Goal: Transaction & Acquisition: Purchase product/service

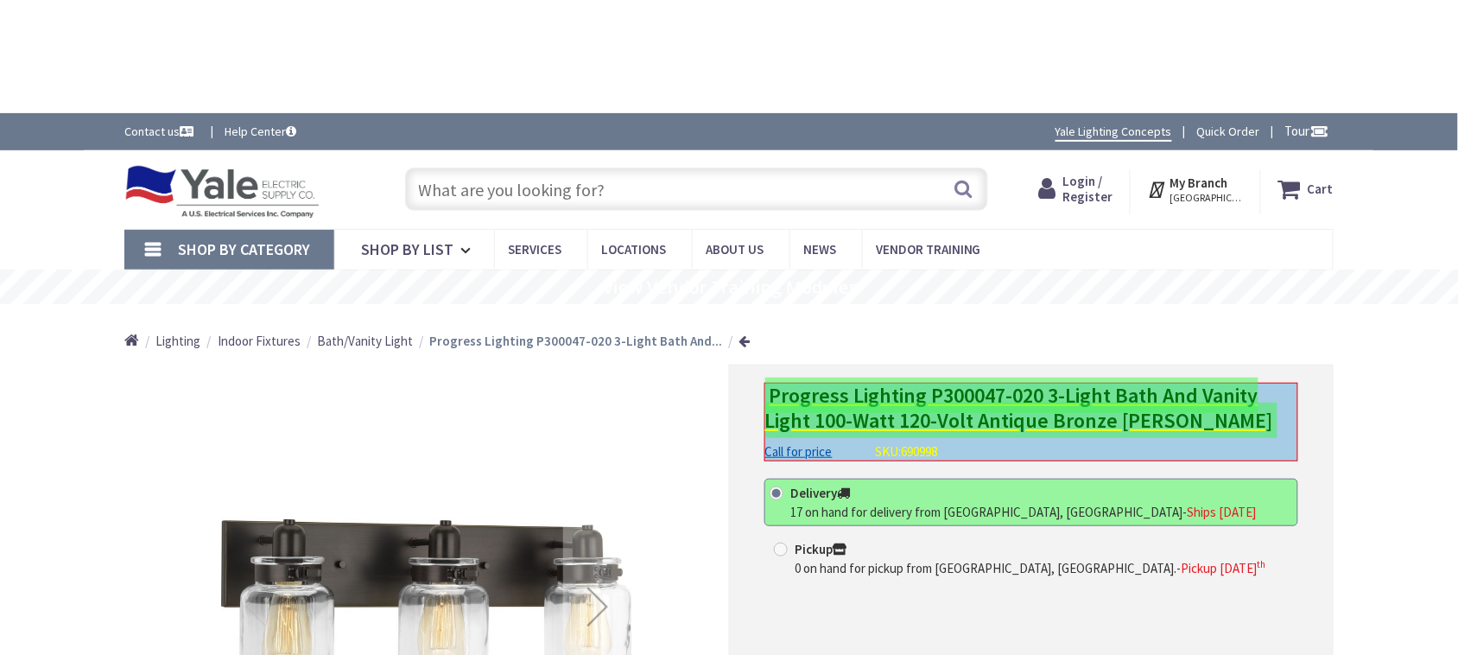
scroll to position [108, 0]
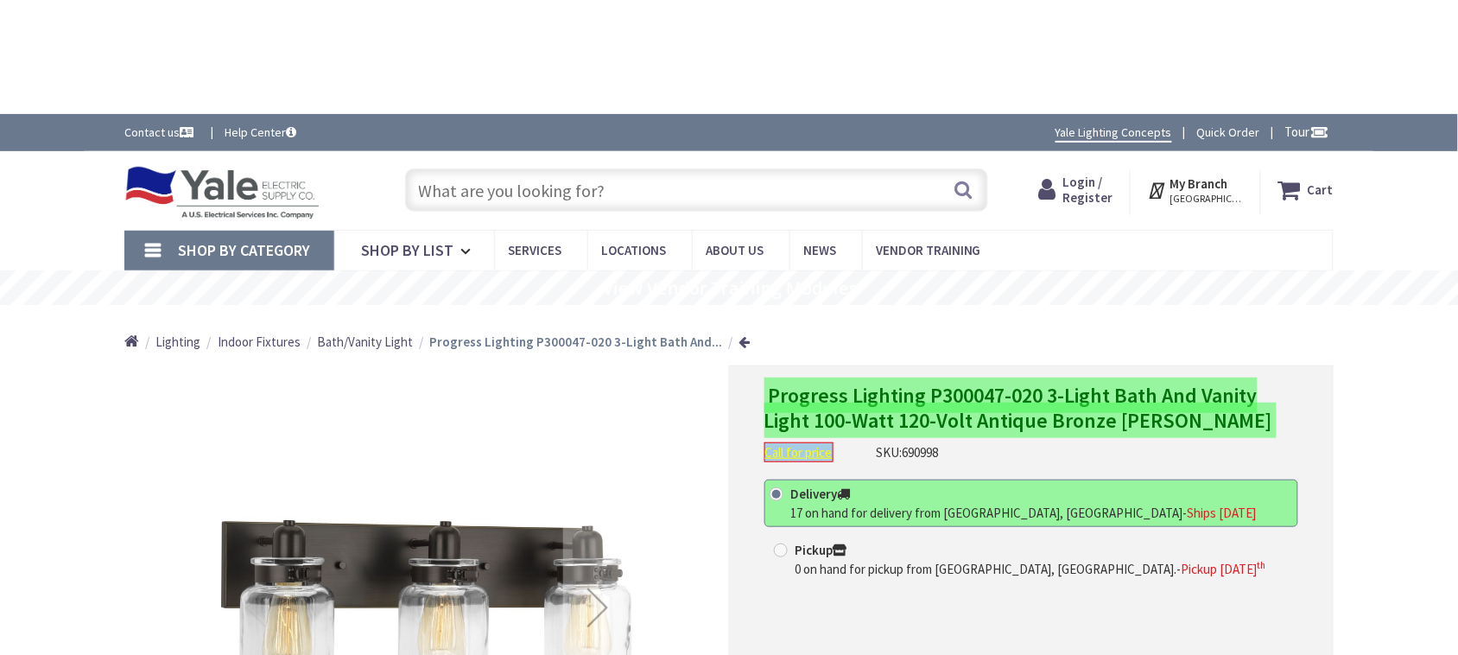
click at [810, 442] on link "Call for price" at bounding box center [798, 452] width 69 height 20
